Goal: Transaction & Acquisition: Book appointment/travel/reservation

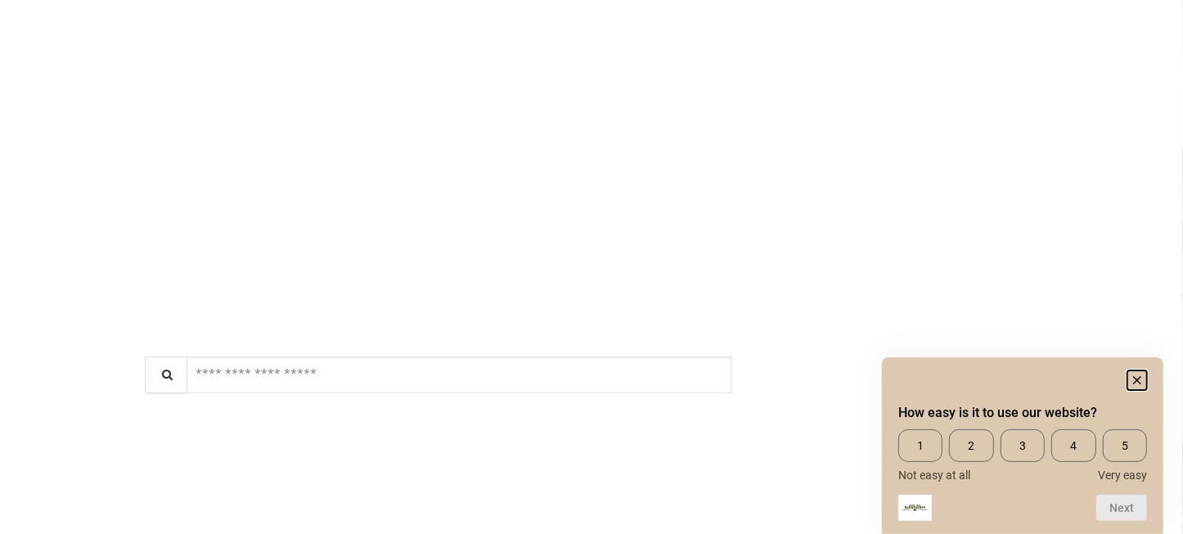
click at [1139, 375] on rect "Hide survey" at bounding box center [1137, 381] width 20 height 20
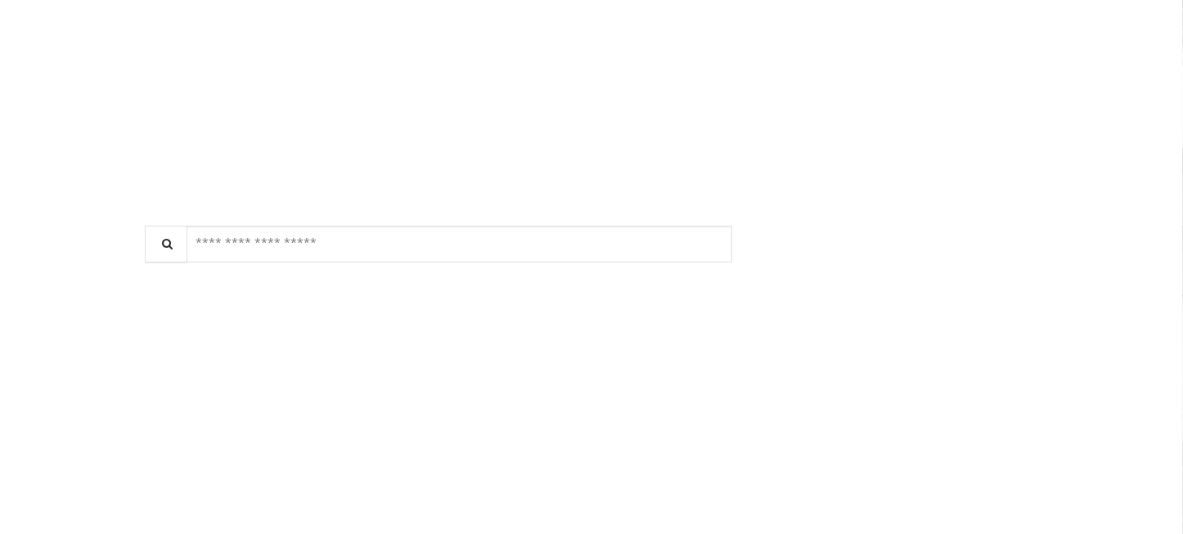
click at [646, 330] on span "$45.00 - $50.63" at bounding box center [630, 347] width 43 height 34
click at [665, 461] on div "****** $50.63 | 20min" at bounding box center [586, 500] width 267 height 78
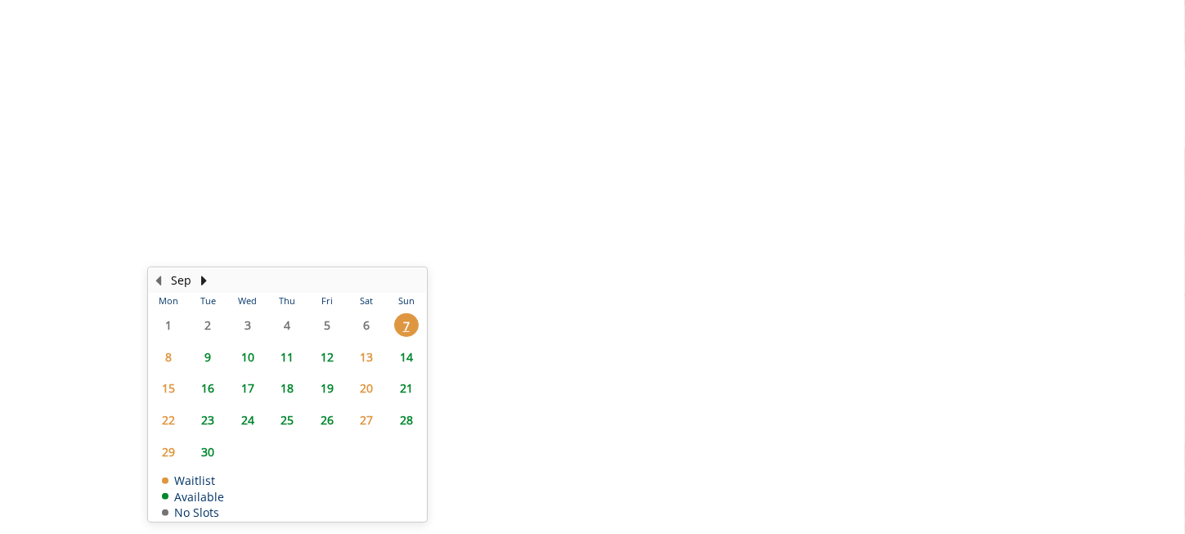
scroll to position [596, 0]
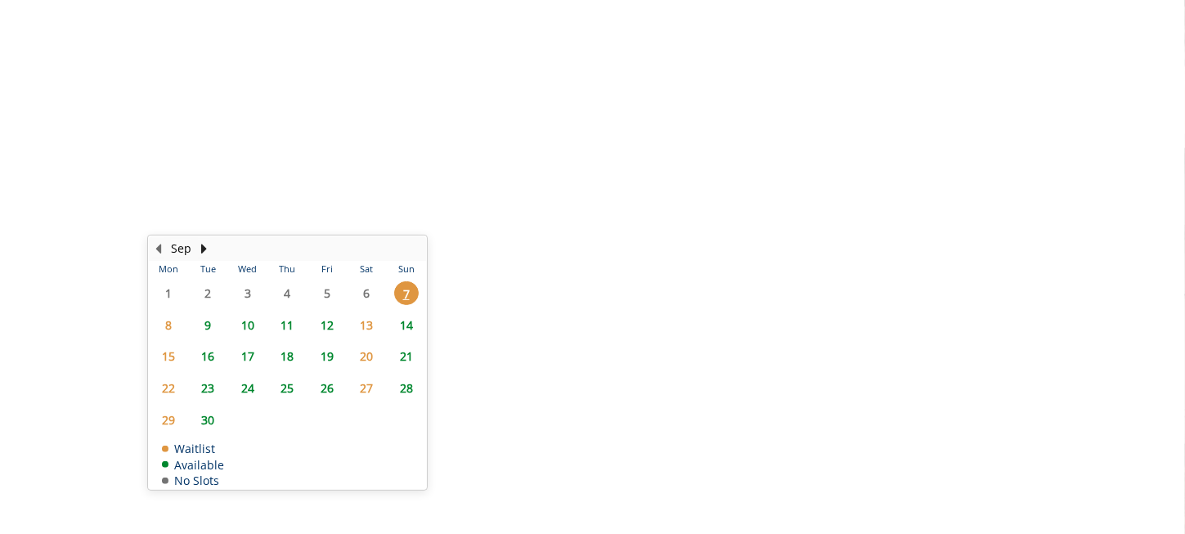
click at [283, 313] on span "11" at bounding box center [287, 325] width 25 height 24
click at [211, 313] on span "9" at bounding box center [208, 325] width 25 height 24
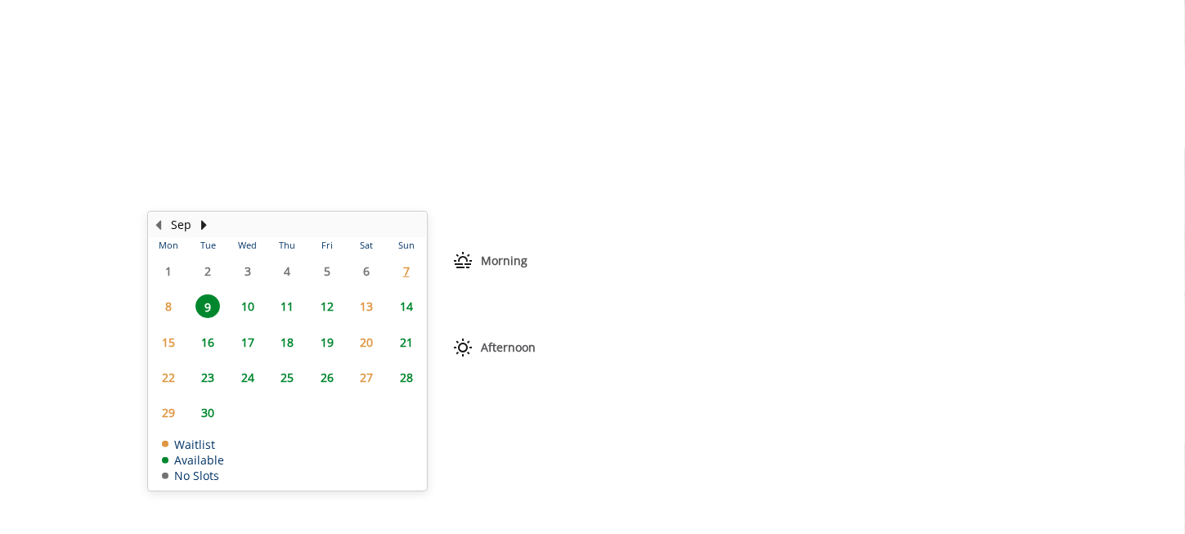
scroll to position [18, 0]
click at [515, 428] on div "4:00 PM" at bounding box center [495, 442] width 84 height 28
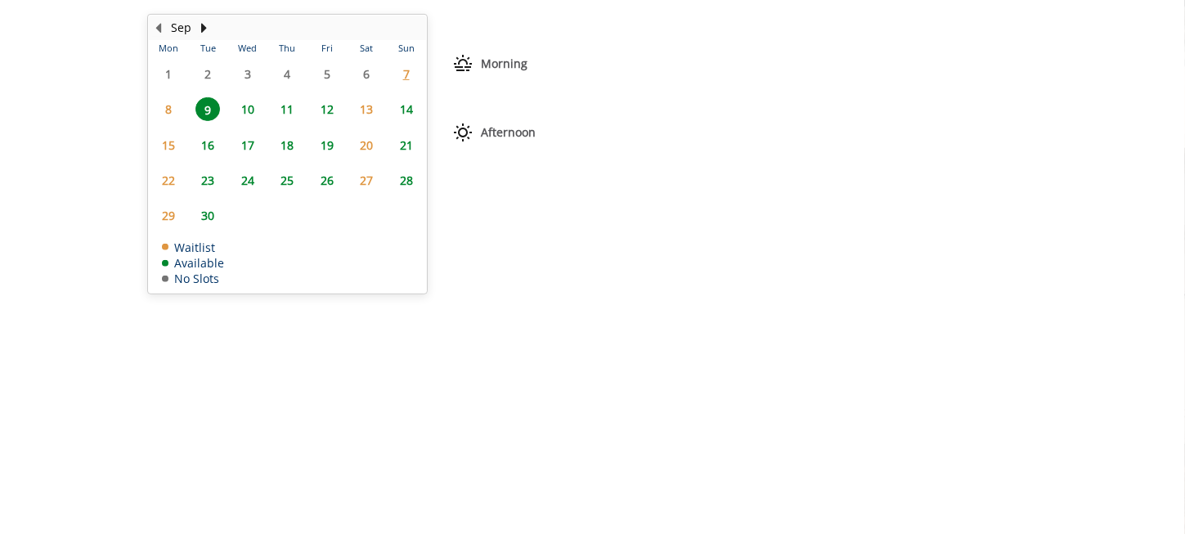
scroll to position [914, 0]
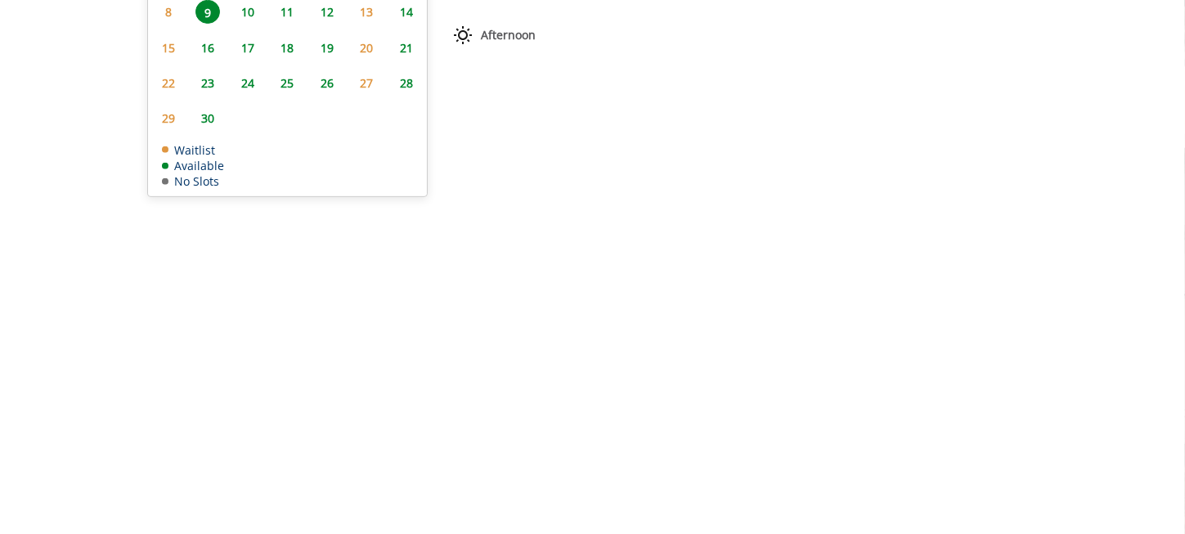
click at [542, 357] on button "BOOK NOW" at bounding box center [618, 376] width 214 height 38
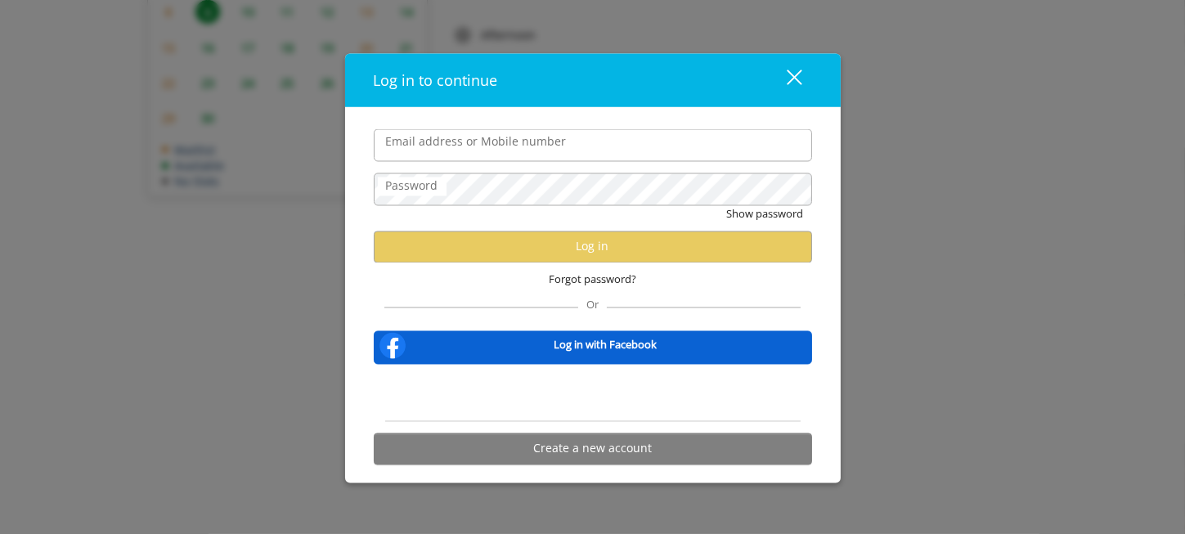
click at [494, 160] on input "Email address or Mobile number" at bounding box center [593, 145] width 438 height 33
type input "*******"
click at [793, 84] on div "close" at bounding box center [784, 80] width 33 height 25
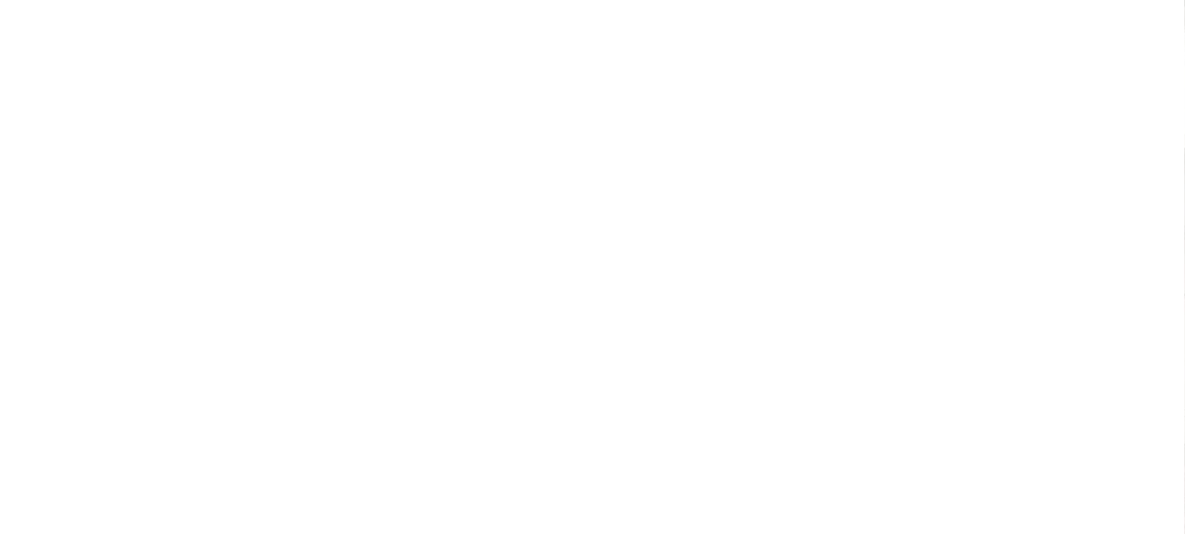
scroll to position [0, 0]
click at [439, 229] on button "Sign In" at bounding box center [440, 241] width 62 height 24
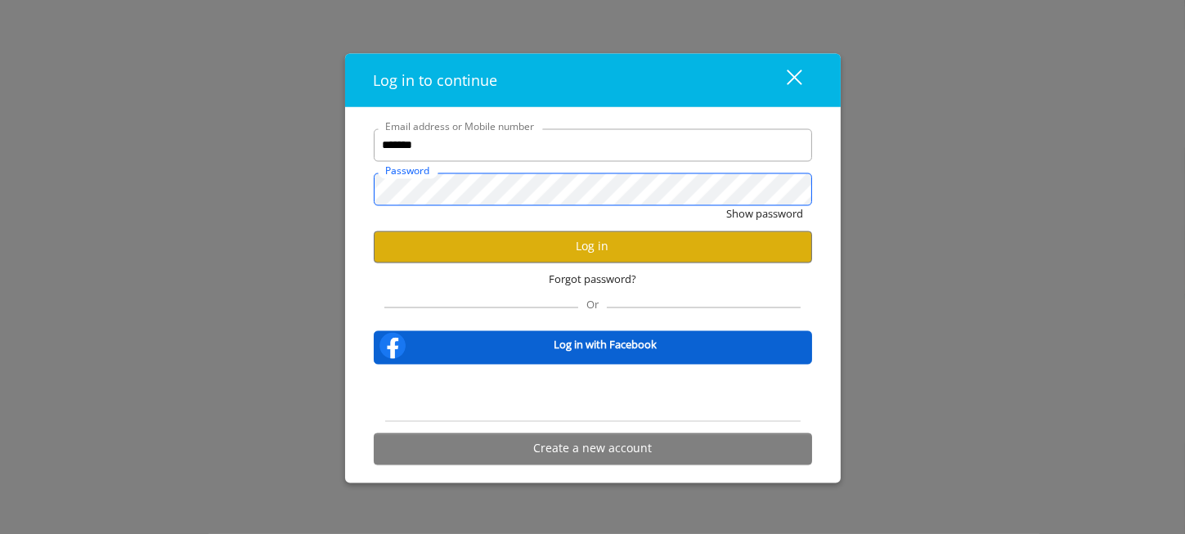
click at [727, 206] on button "Show password" at bounding box center [765, 214] width 77 height 17
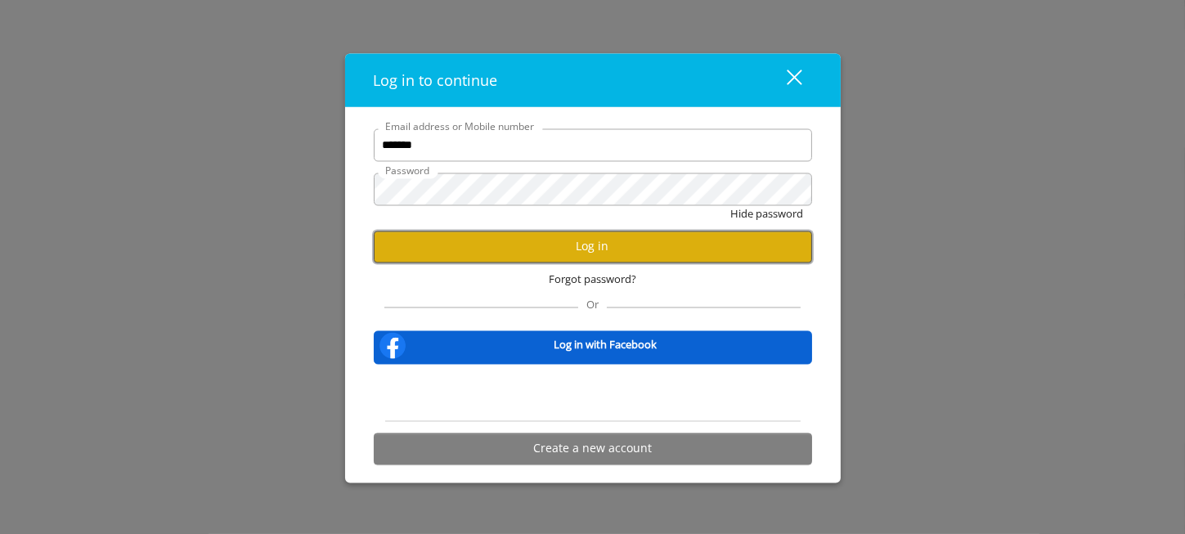
click at [623, 249] on button "Log in" at bounding box center [593, 247] width 438 height 32
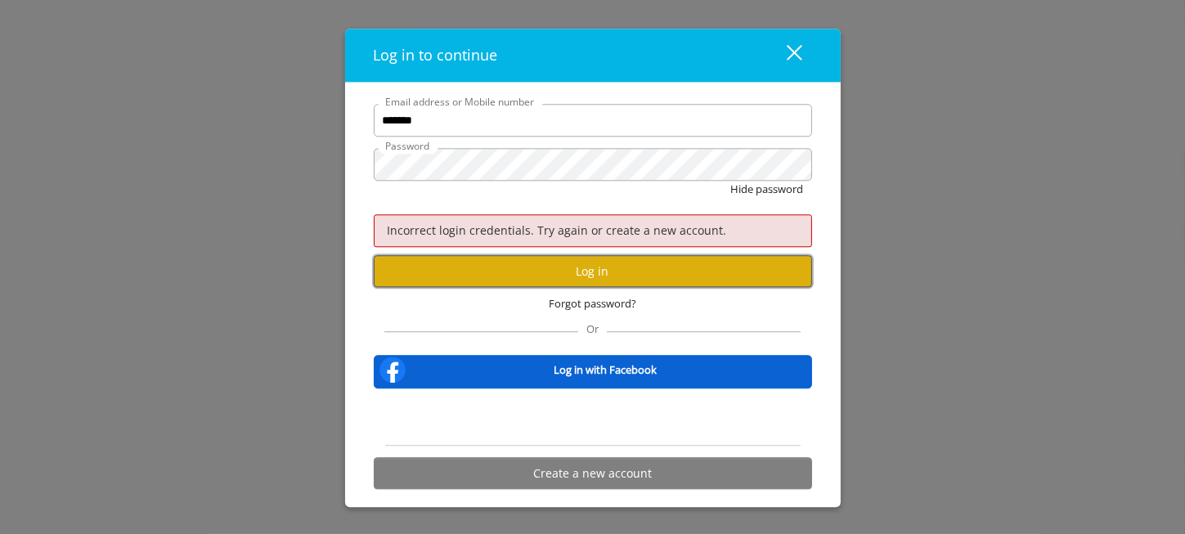
click at [636, 262] on button "Log in" at bounding box center [593, 272] width 438 height 32
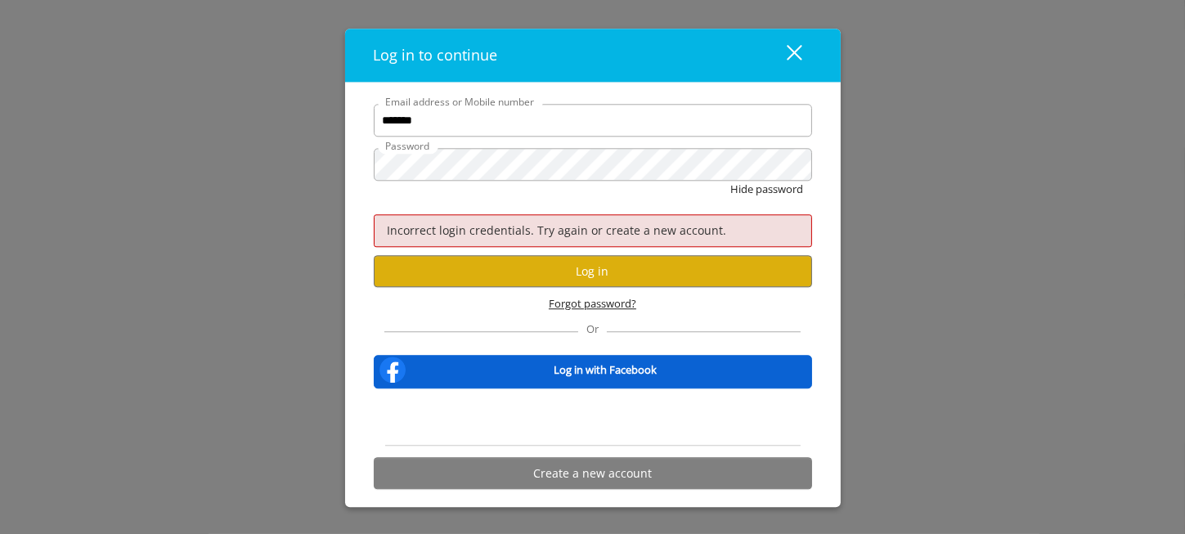
click at [617, 312] on span "Forgot password?" at bounding box center [593, 304] width 88 height 17
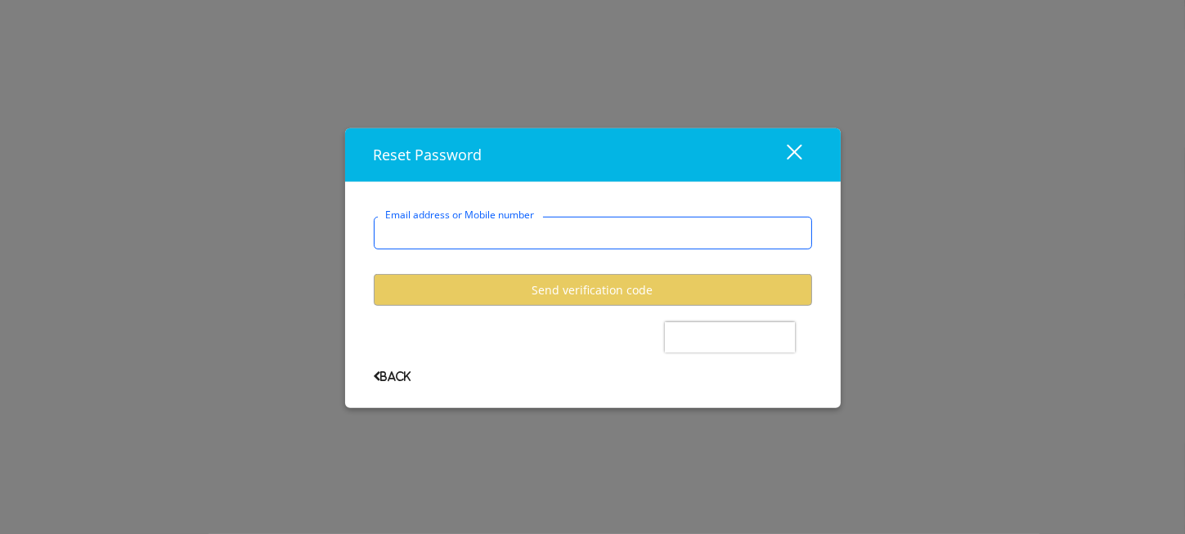
click at [540, 243] on input "Email address or Mobile number" at bounding box center [593, 233] width 438 height 33
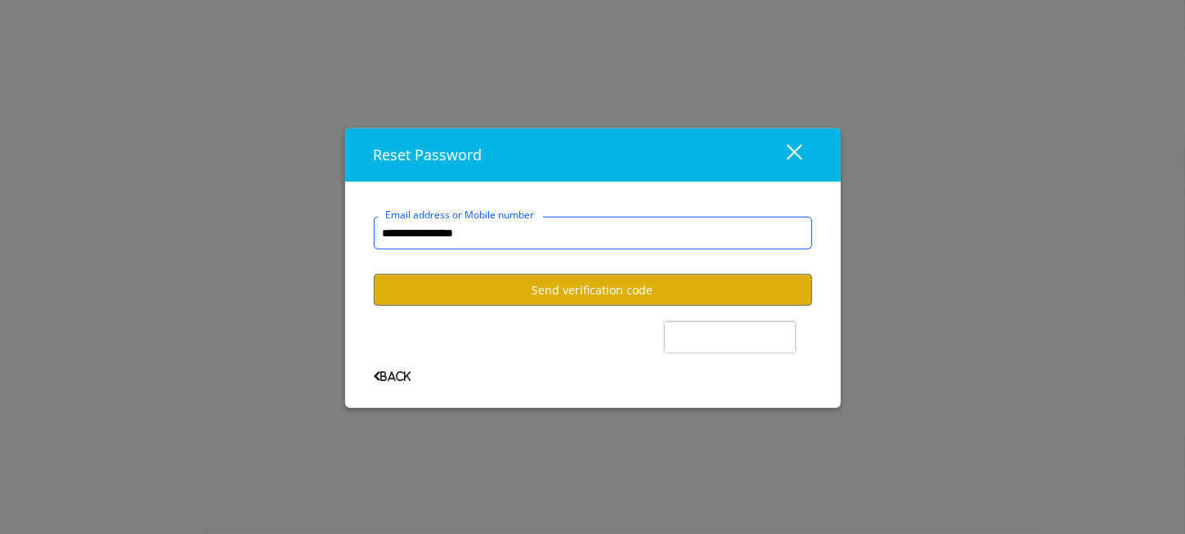
type input "**********"
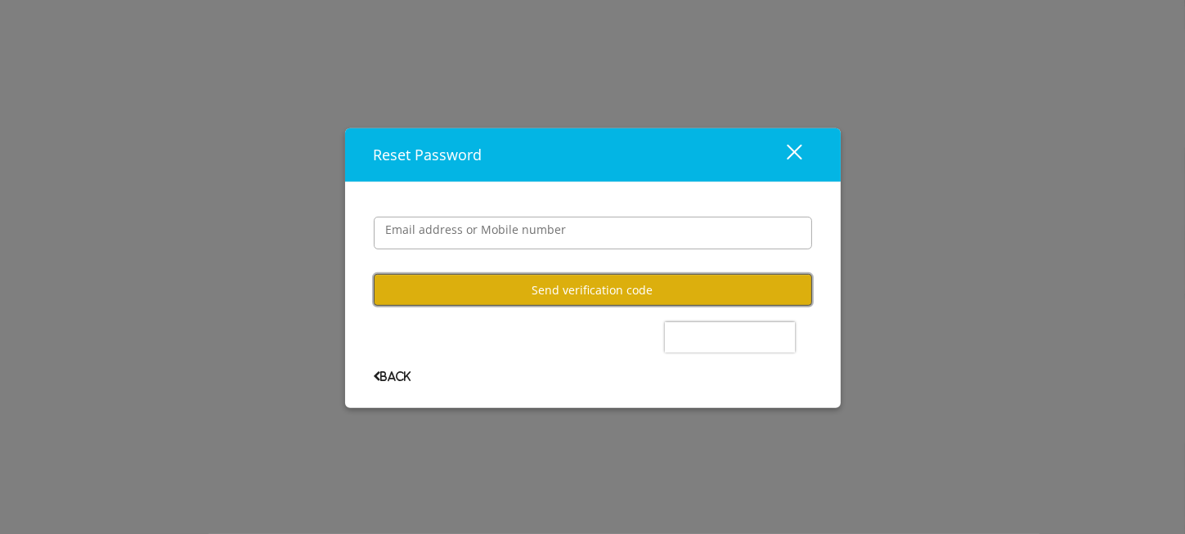
click at [569, 290] on button "Send verification code" at bounding box center [593, 290] width 438 height 32
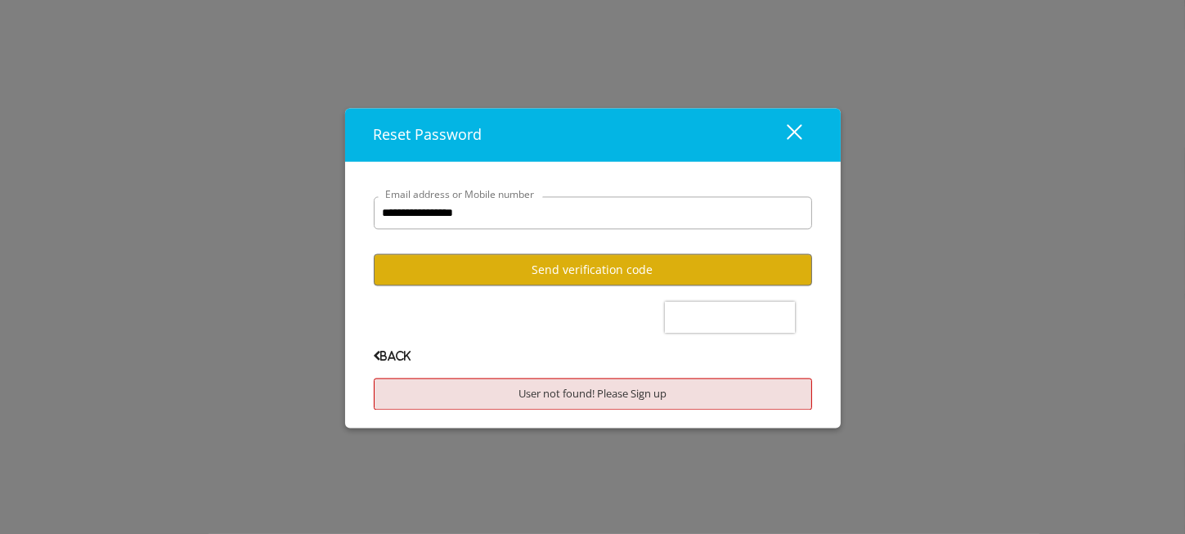
click at [802, 132] on button "close" at bounding box center [785, 135] width 56 height 34
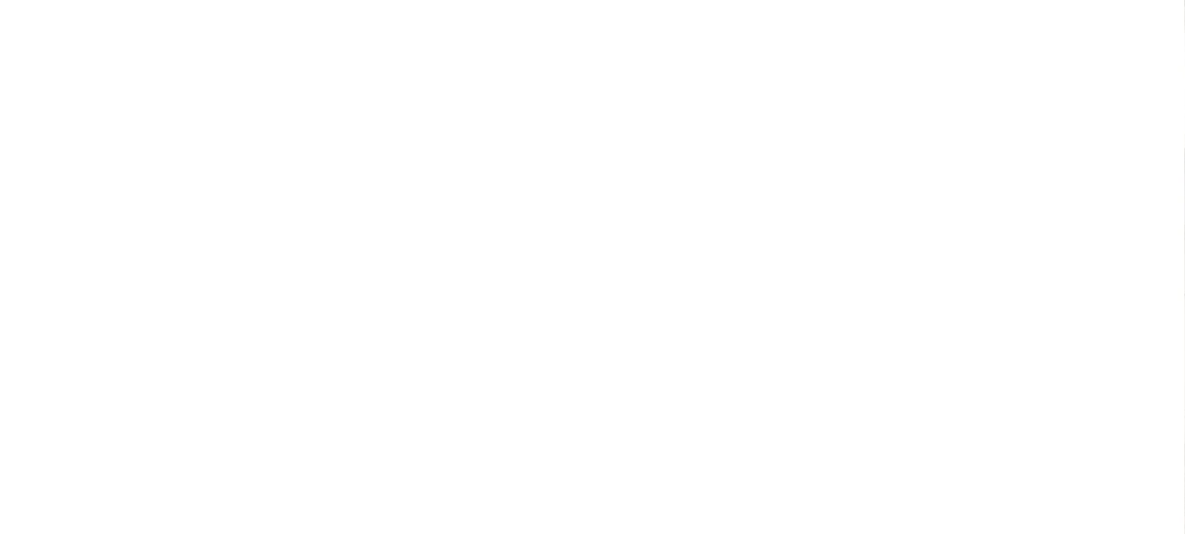
click at [458, 229] on button "Sign In" at bounding box center [440, 241] width 62 height 24
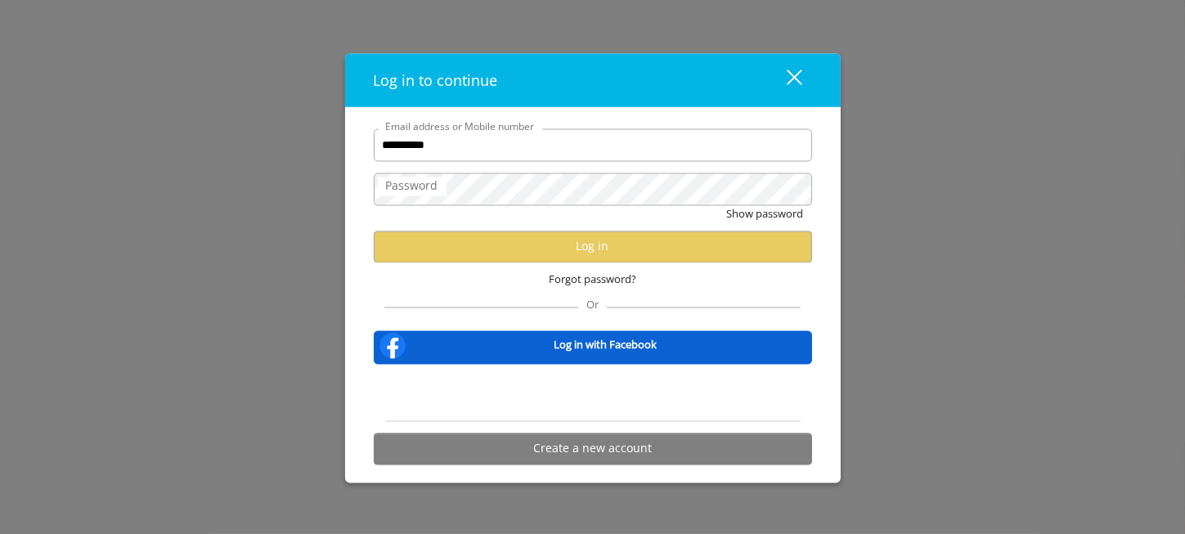
type input "**********"
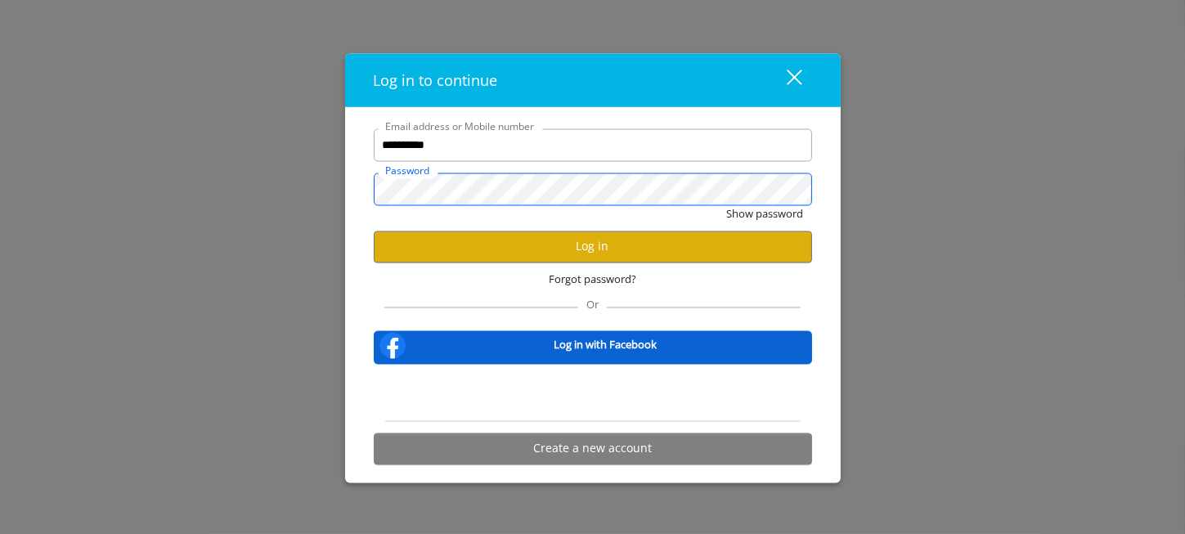
click at [727, 206] on button "Show password" at bounding box center [765, 214] width 77 height 17
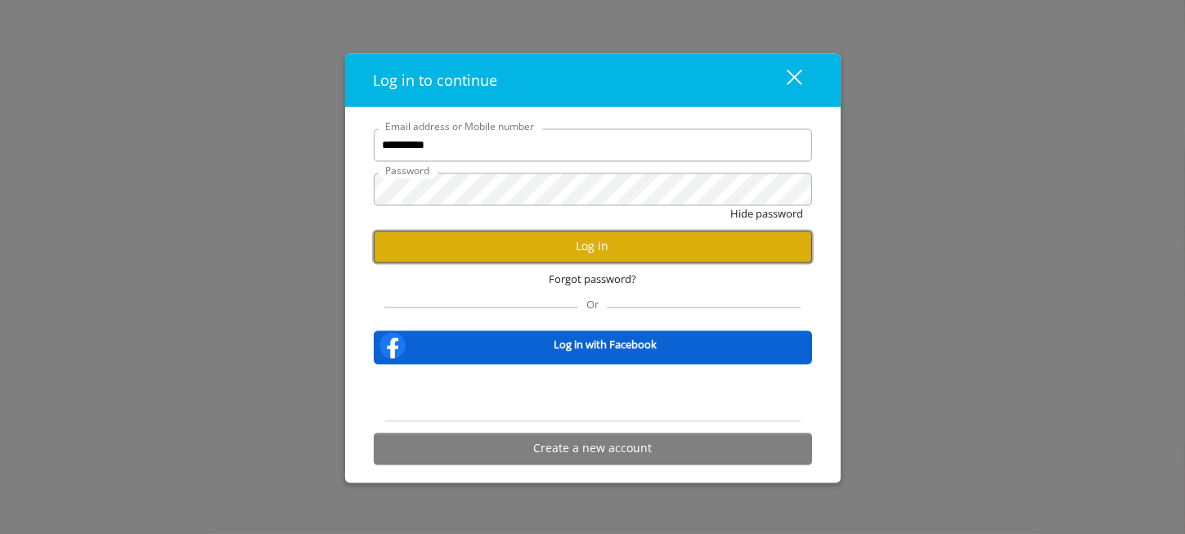
click at [607, 252] on button "Log in" at bounding box center [593, 247] width 438 height 32
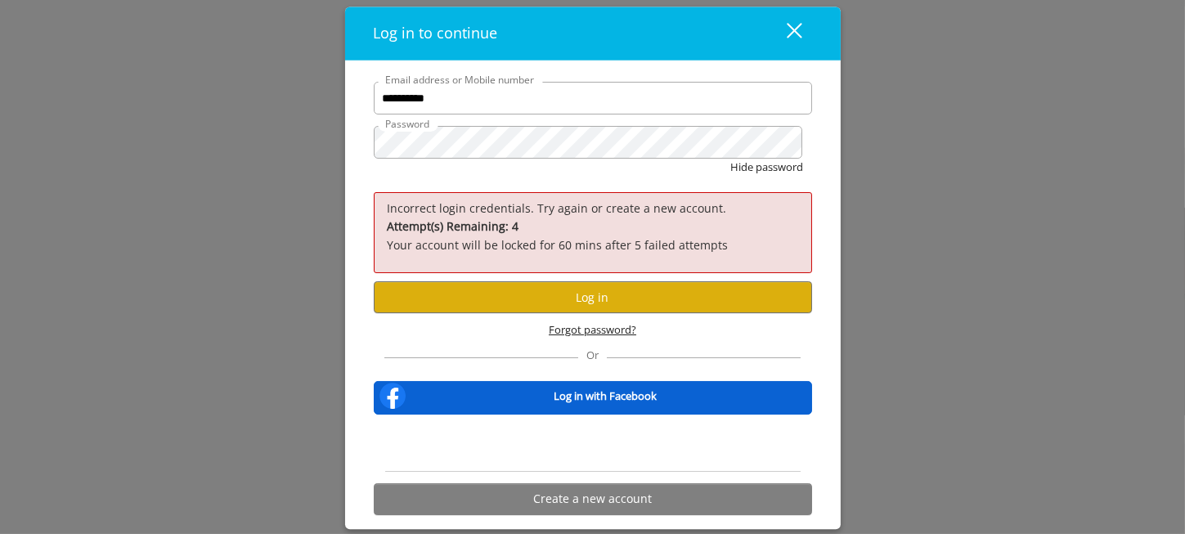
click at [581, 333] on span "Forgot password?" at bounding box center [593, 330] width 88 height 17
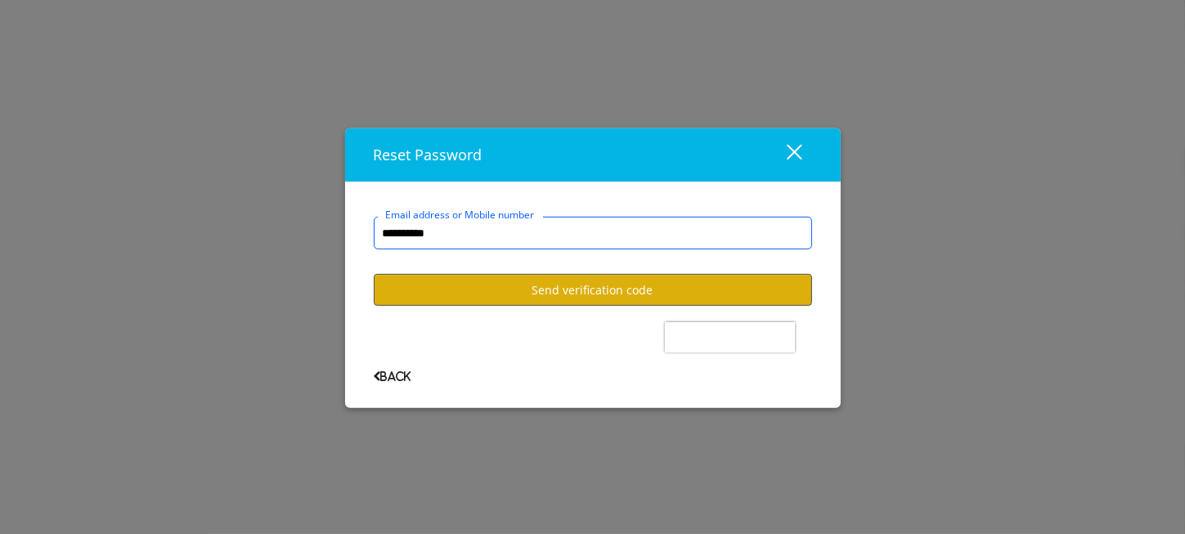
type input "**********"
click at [564, 275] on button "Send verification code" at bounding box center [593, 290] width 438 height 32
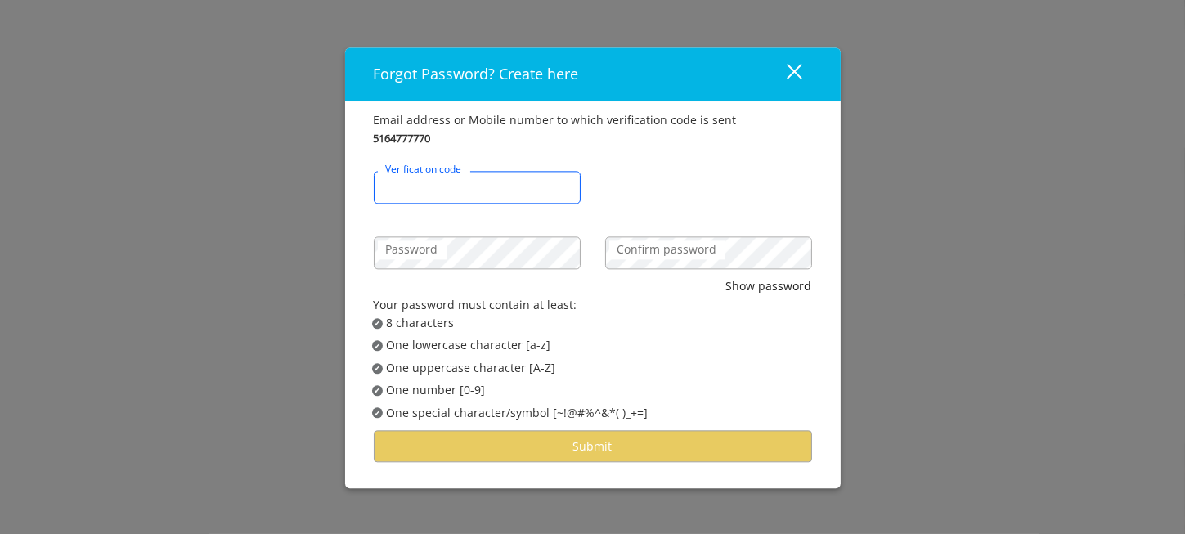
click at [470, 204] on input "Verification code" at bounding box center [477, 188] width 207 height 33
type input "******"
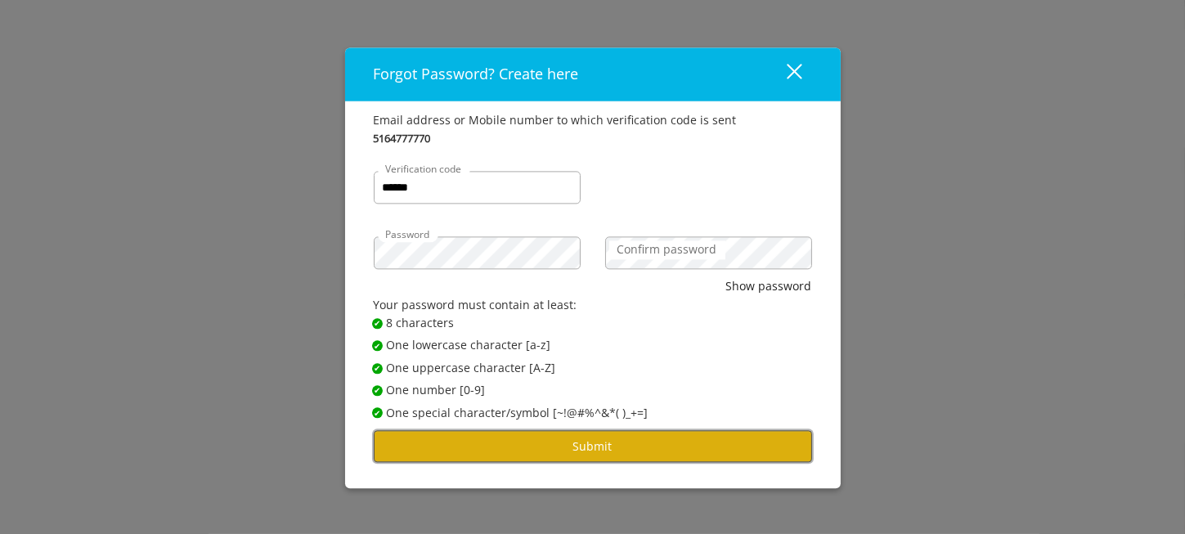
click at [557, 435] on button "Submit" at bounding box center [593, 446] width 438 height 32
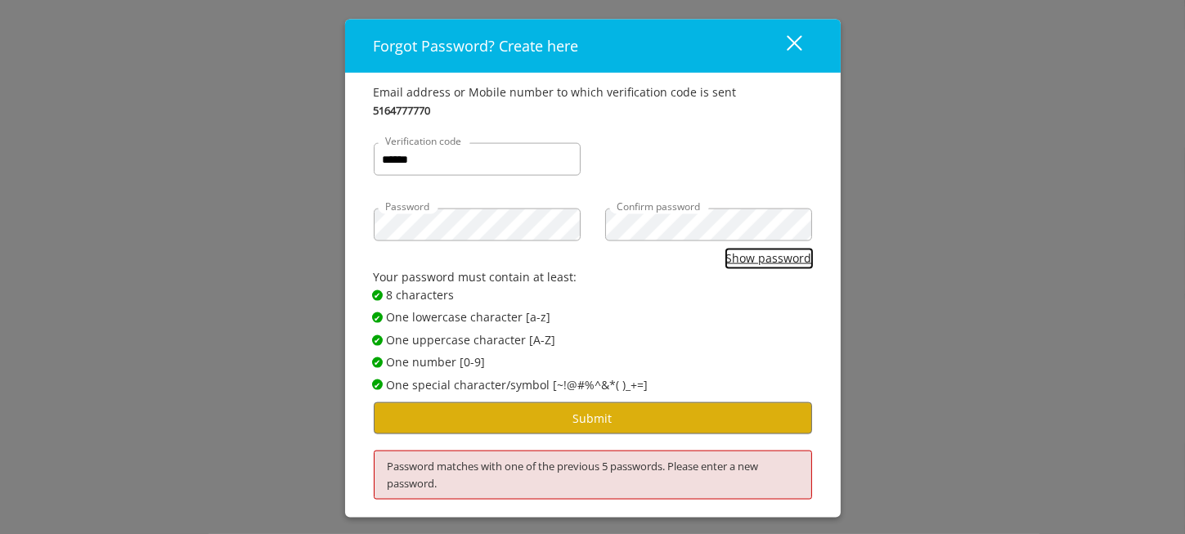
click at [736, 257] on button "Show password" at bounding box center [769, 259] width 86 height 18
click at [346, 231] on div "Email address or Mobile number to which verification code is sent 5164777770 **…" at bounding box center [593, 296] width 496 height 444
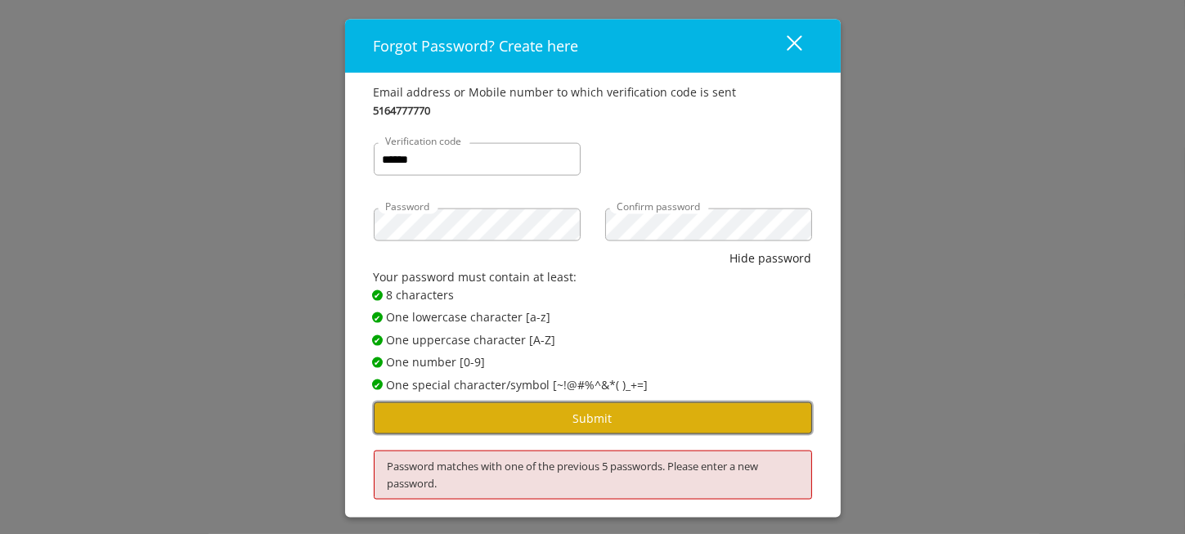
click at [564, 421] on button "Submit" at bounding box center [593, 418] width 438 height 32
